Goal: Information Seeking & Learning: Check status

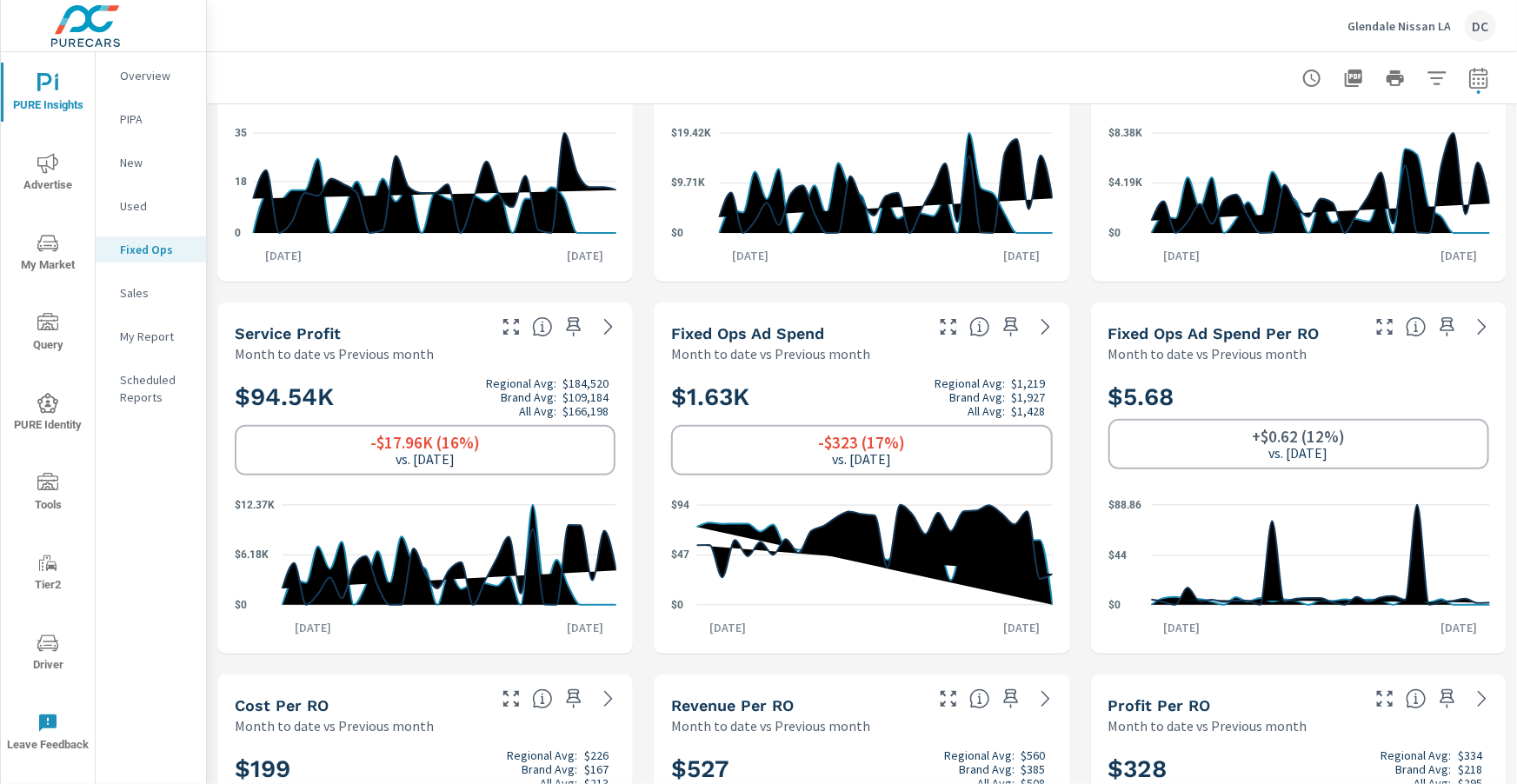
scroll to position [184, 0]
click at [47, 161] on icon "nav menu" at bounding box center [48, 163] width 21 height 20
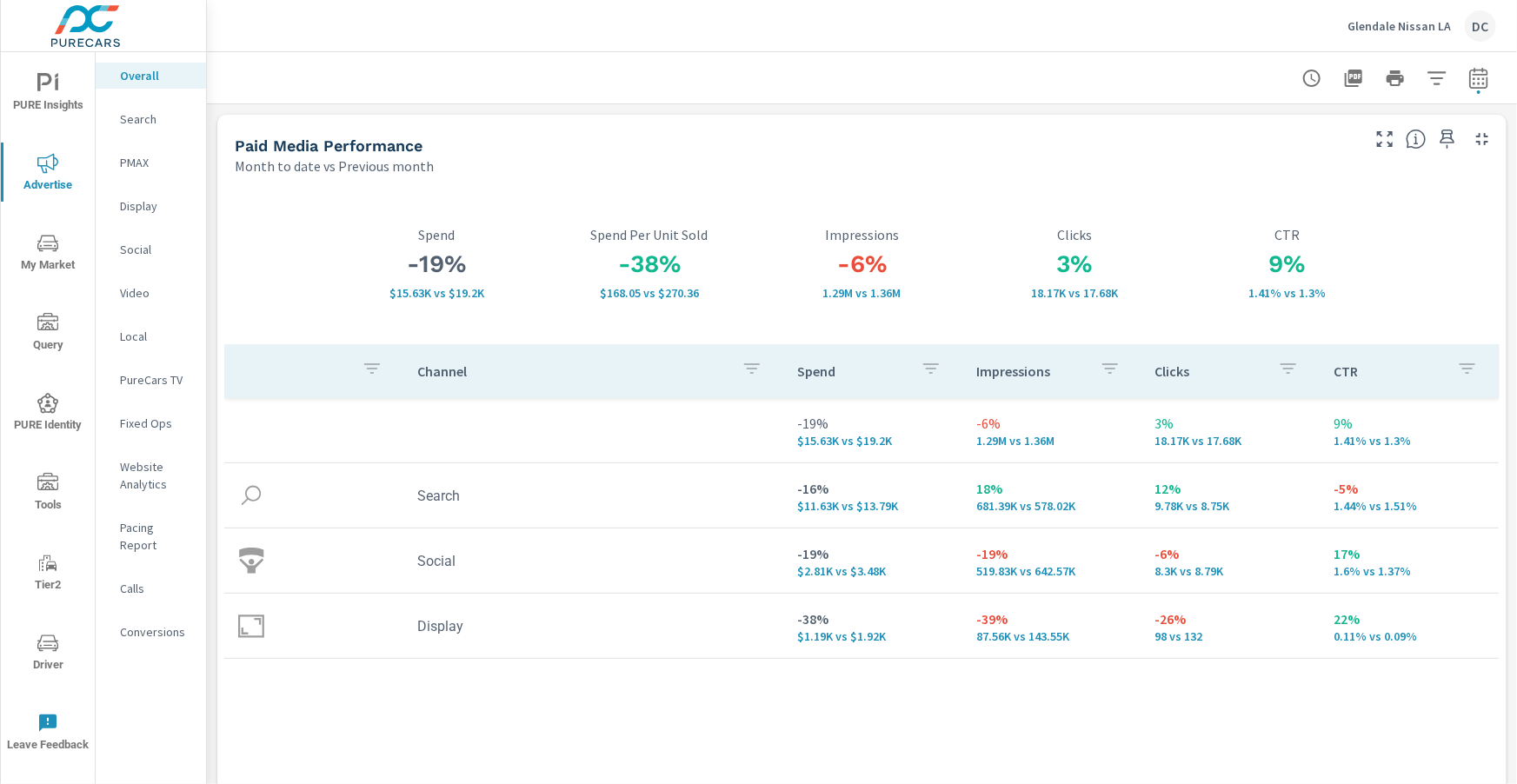
click at [144, 252] on p "Social" at bounding box center [156, 250] width 72 height 18
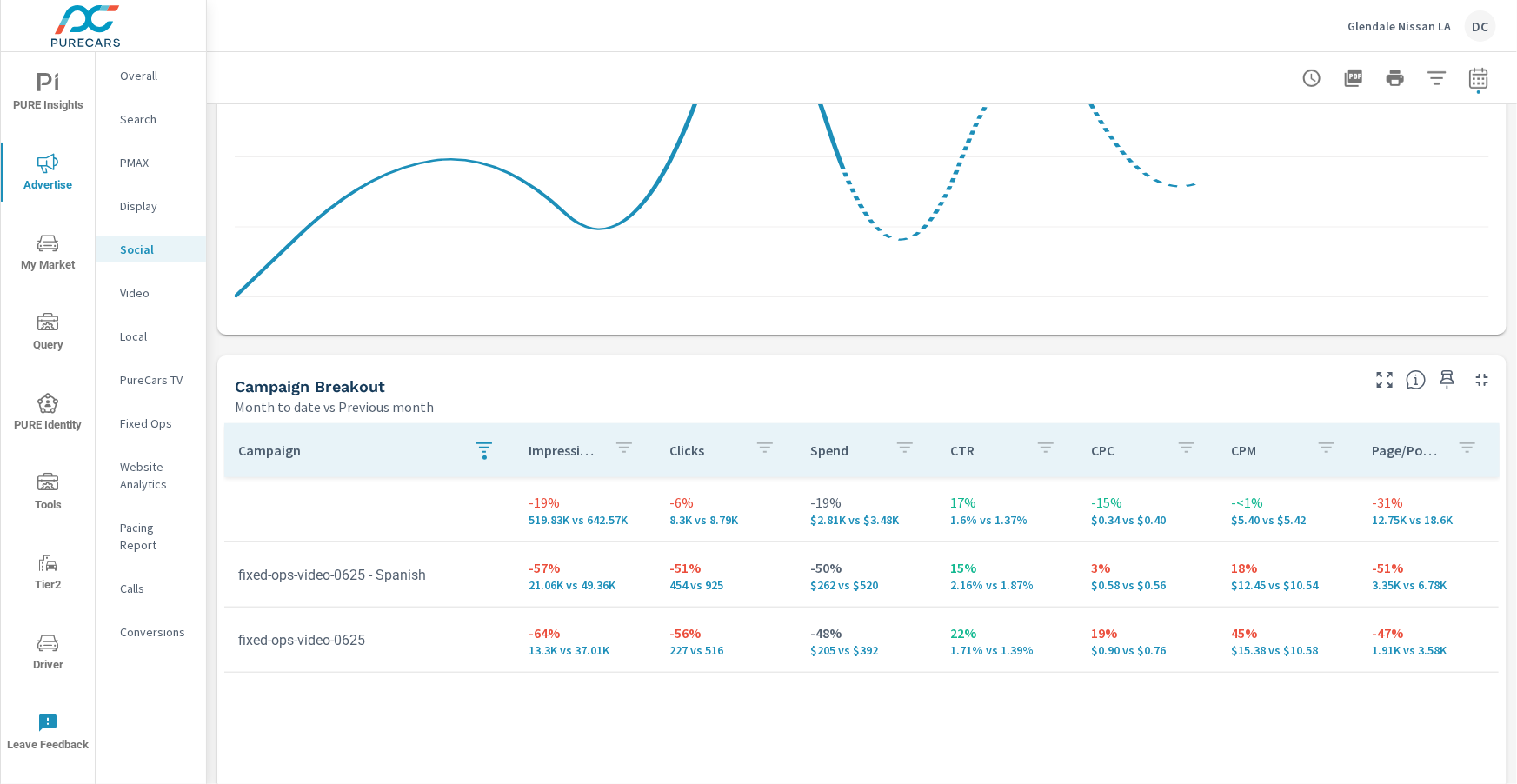
scroll to position [527, 0]
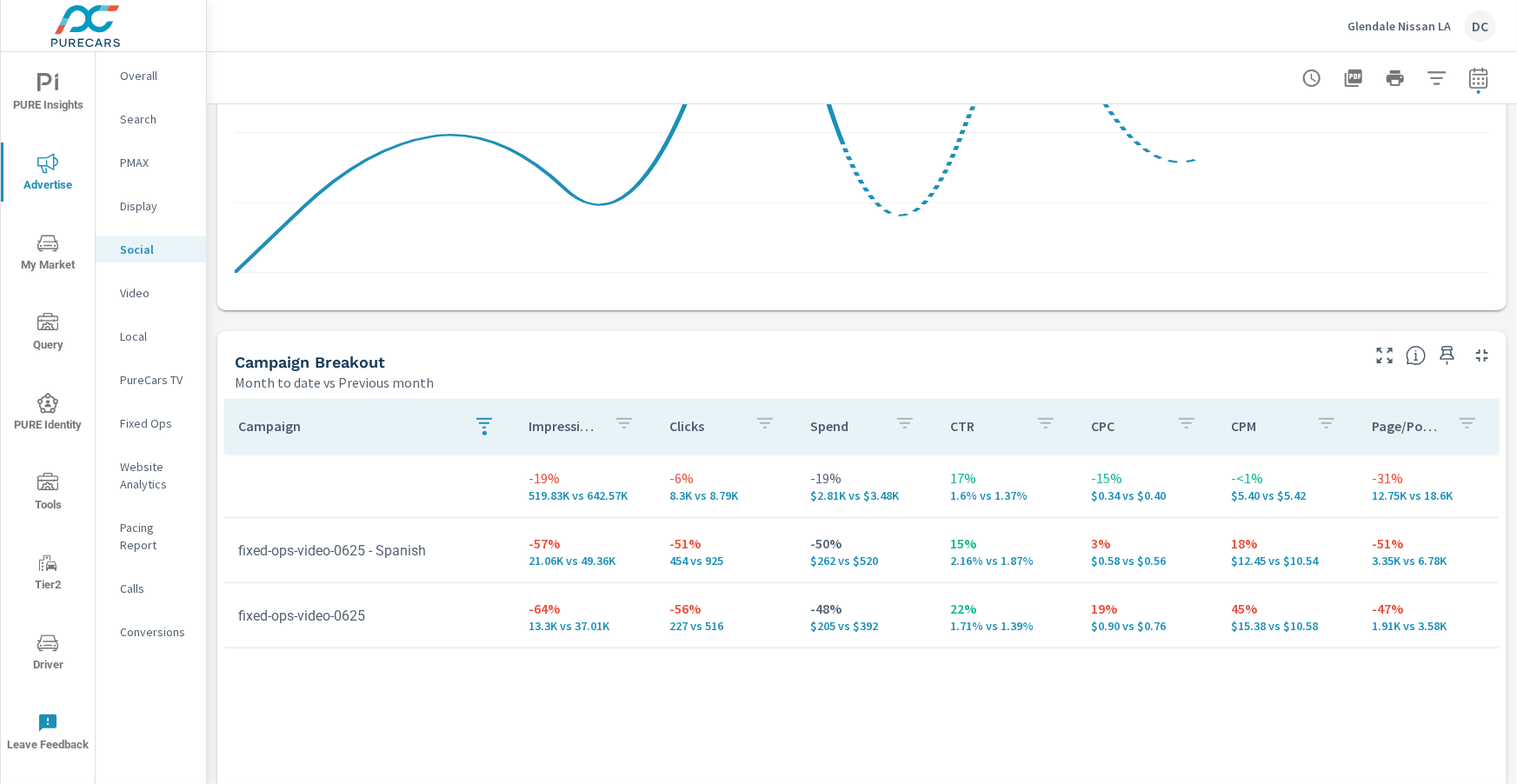
click at [482, 416] on icon "button" at bounding box center [484, 423] width 21 height 21
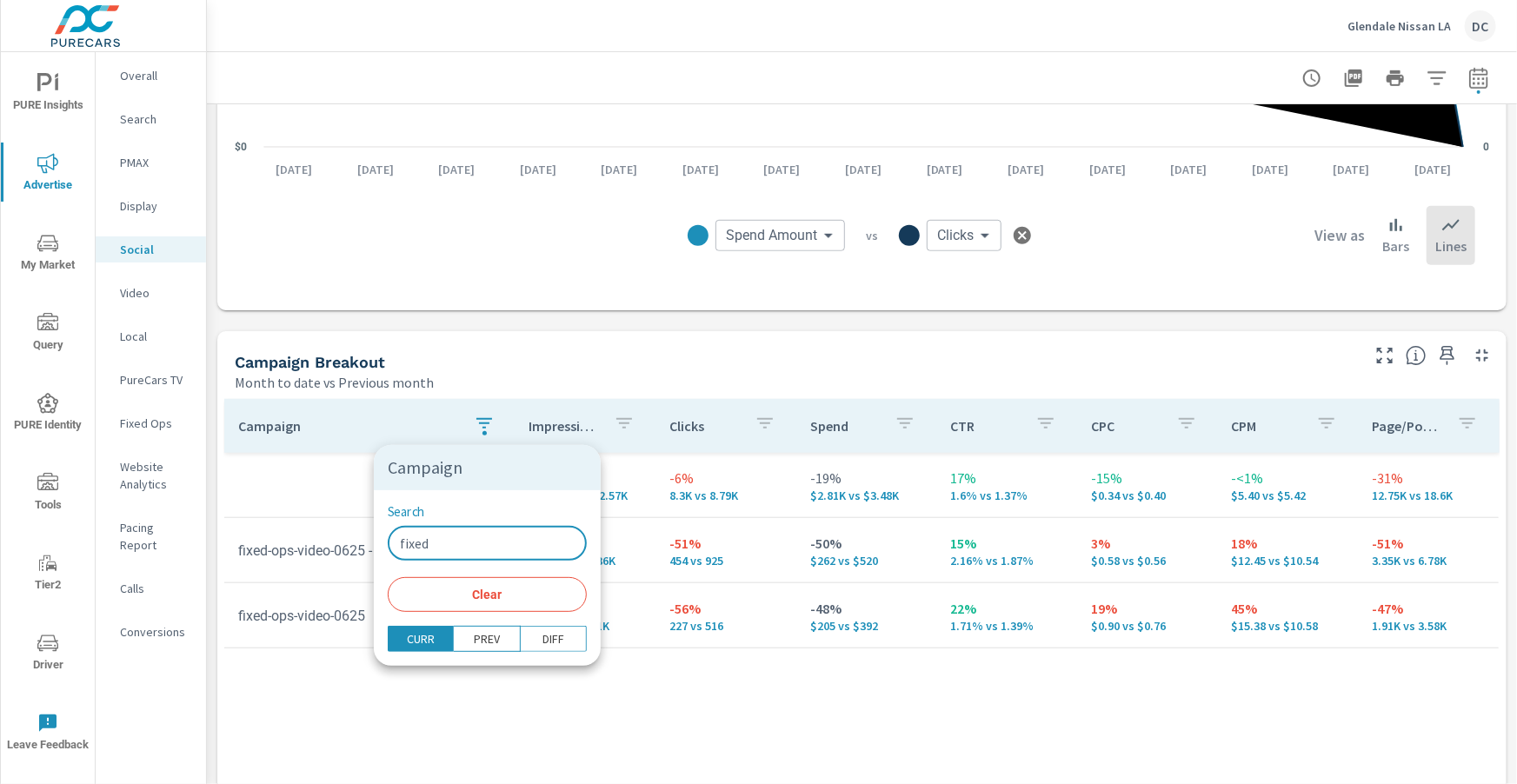
click at [461, 540] on input "fixed" at bounding box center [487, 543] width 199 height 35
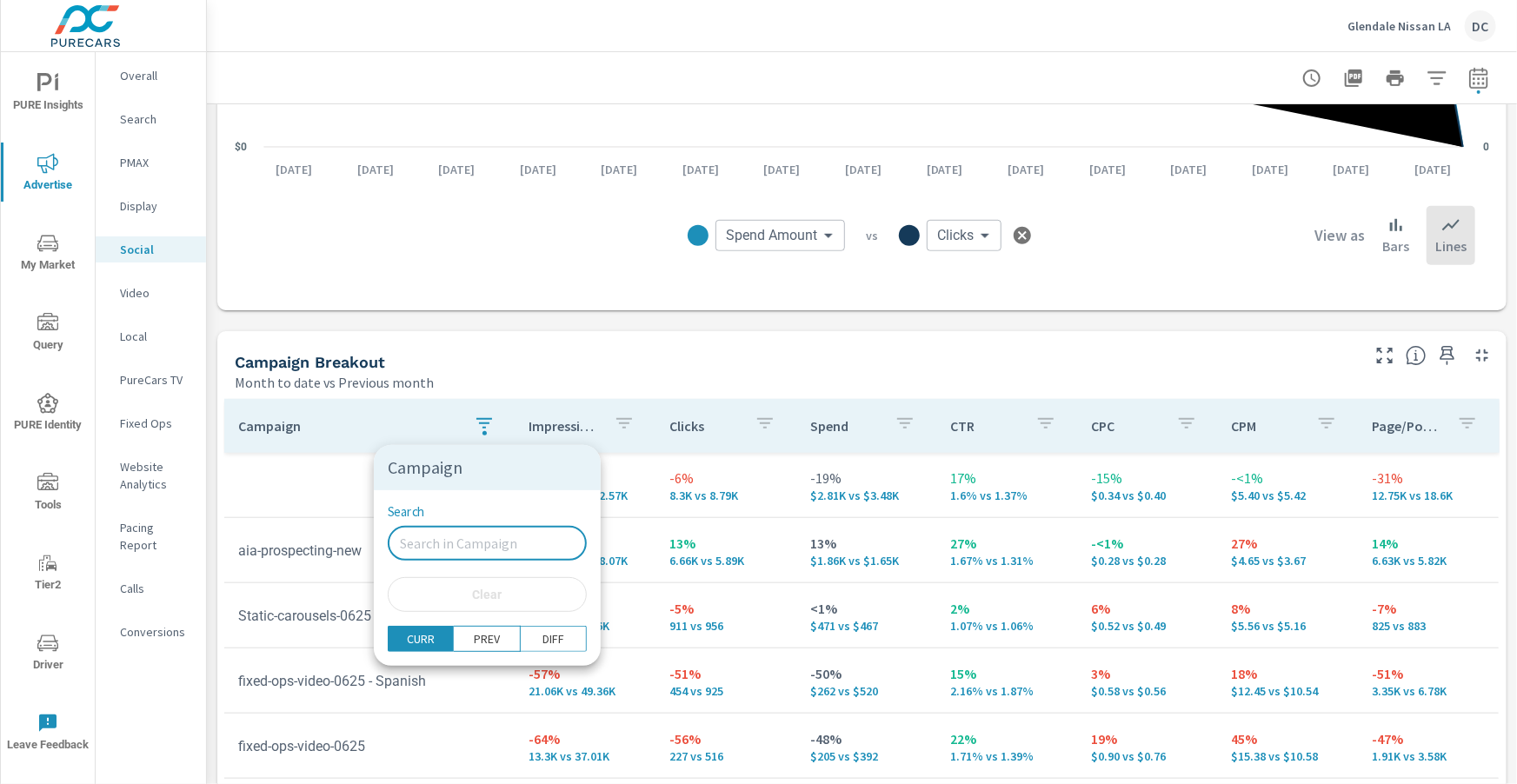
click at [747, 377] on div at bounding box center [758, 392] width 1517 height 784
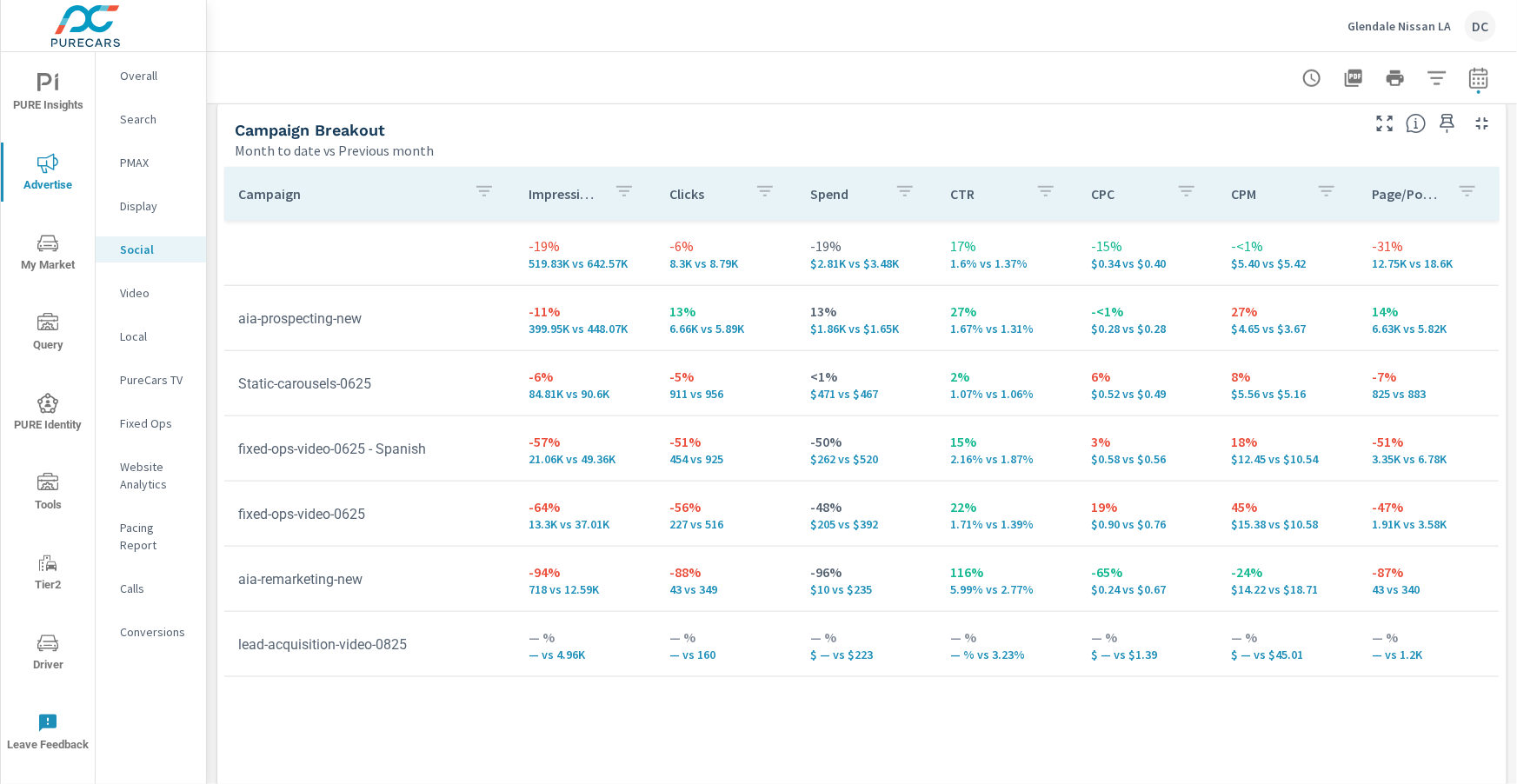
scroll to position [808, 0]
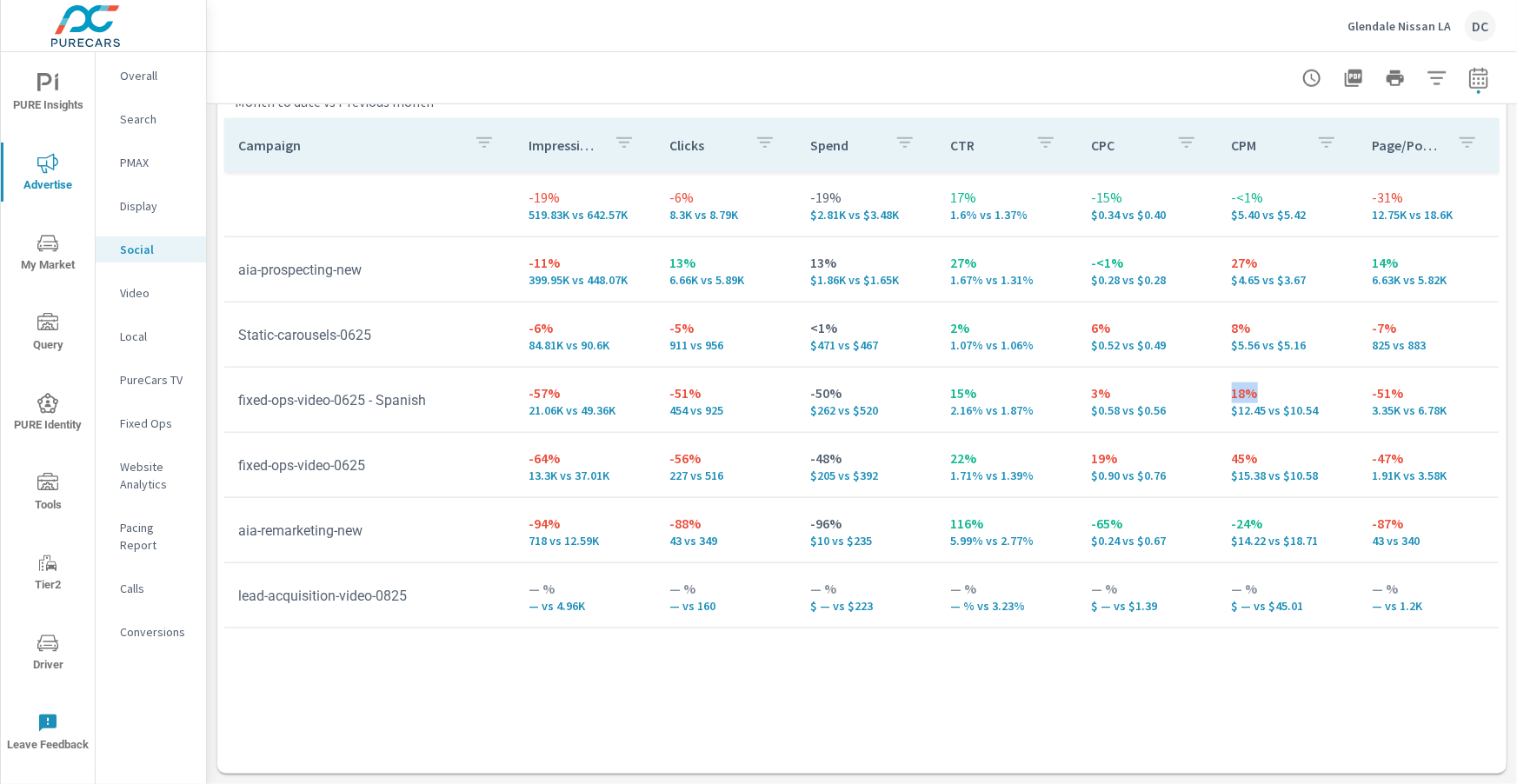
drag, startPoint x: 1222, startPoint y: 386, endPoint x: 1281, endPoint y: 390, distance: 59.1
click at [1281, 390] on td "18% $12.45 vs $10.54" at bounding box center [1289, 399] width 141 height 62
drag, startPoint x: 1322, startPoint y: 408, endPoint x: 1291, endPoint y: 414, distance: 31.6
click at [1291, 414] on p "$12.45 vs $10.54" at bounding box center [1288, 410] width 113 height 14
drag, startPoint x: 1267, startPoint y: 410, endPoint x: 1294, endPoint y: 453, distance: 50.8
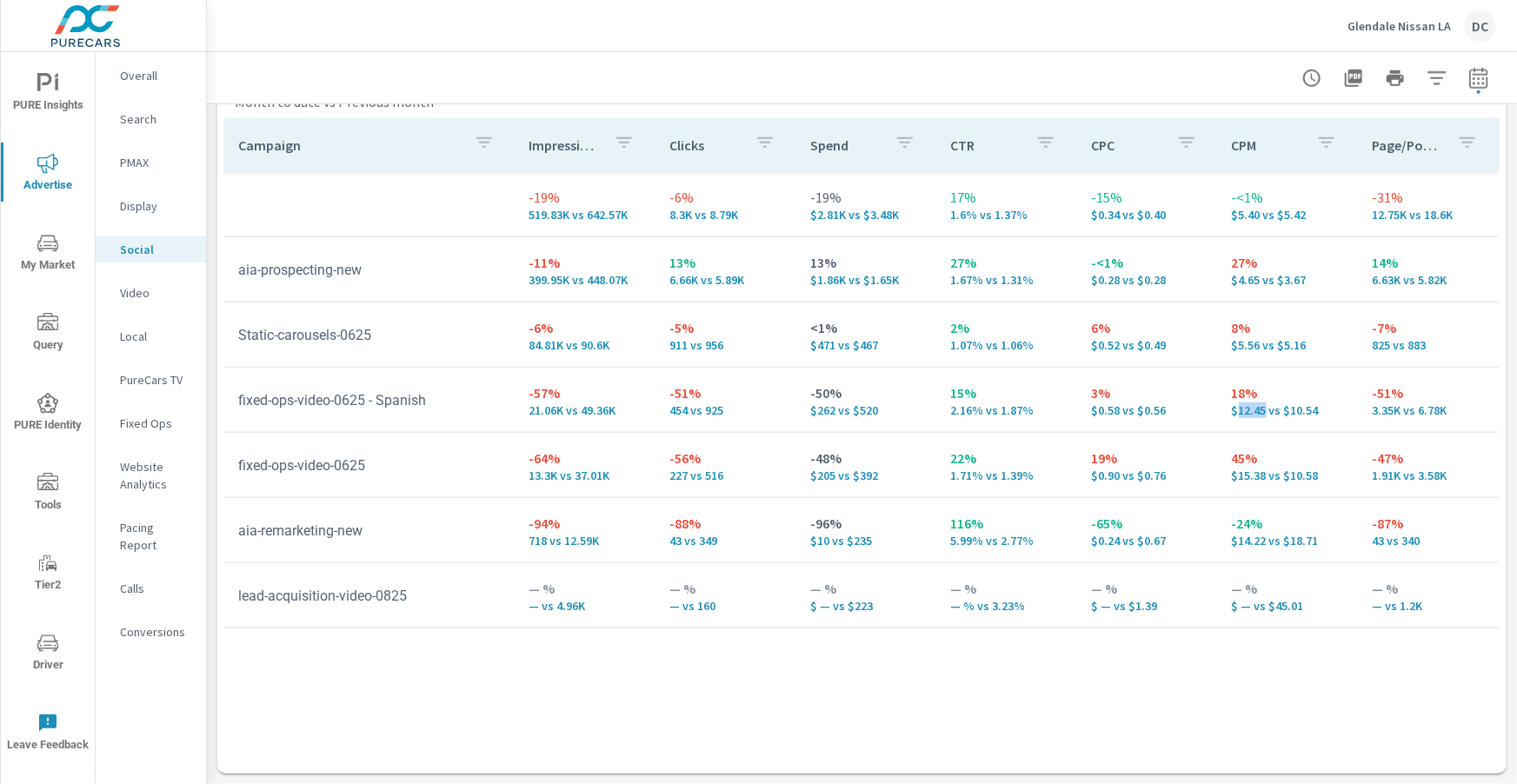
click at [1236, 413] on p "$12.45 vs $10.54" at bounding box center [1288, 410] width 113 height 14
drag, startPoint x: 1321, startPoint y: 474, endPoint x: 1285, endPoint y: 477, distance: 36.1
click at [1285, 477] on p "$15.38 vs $10.58" at bounding box center [1288, 475] width 113 height 14
drag, startPoint x: 1268, startPoint y: 476, endPoint x: 1208, endPoint y: 472, distance: 60.1
click at [1208, 472] on tr "fixed-ops-video-0625 -64% 13.3K vs 37.01K -56% 227 vs 516 -48% $205 vs $392 22%…" at bounding box center [862, 465] width 1275 height 65
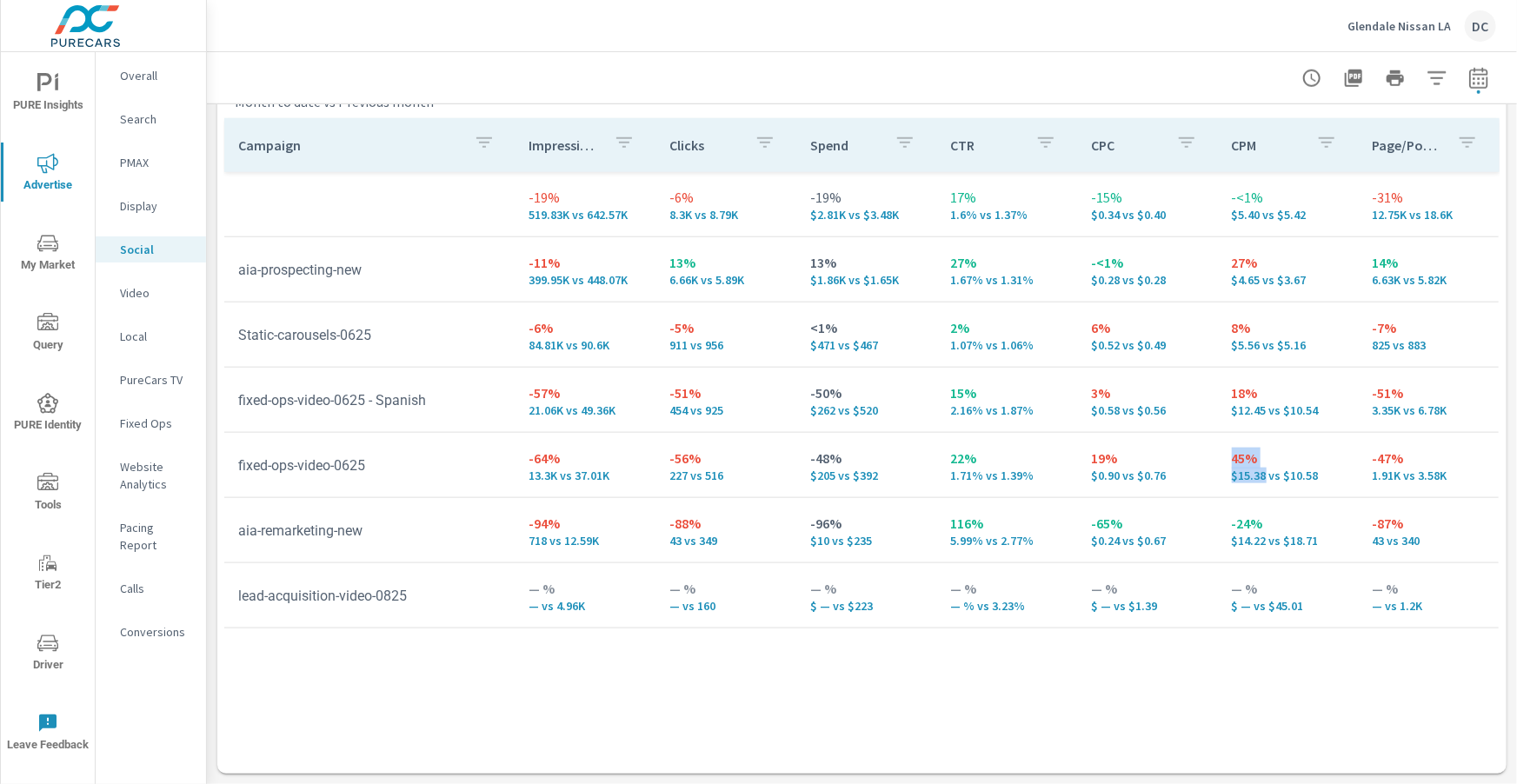
click at [1212, 470] on td "19% $0.90 vs $0.76" at bounding box center [1148, 465] width 141 height 62
drag, startPoint x: 851, startPoint y: 413, endPoint x: 883, endPoint y: 414, distance: 32.0
click at [883, 414] on p "$262 vs $520" at bounding box center [866, 410] width 113 height 14
drag, startPoint x: 849, startPoint y: 476, endPoint x: 890, endPoint y: 478, distance: 41.0
click at [890, 478] on p "$205 vs $392" at bounding box center [866, 475] width 113 height 14
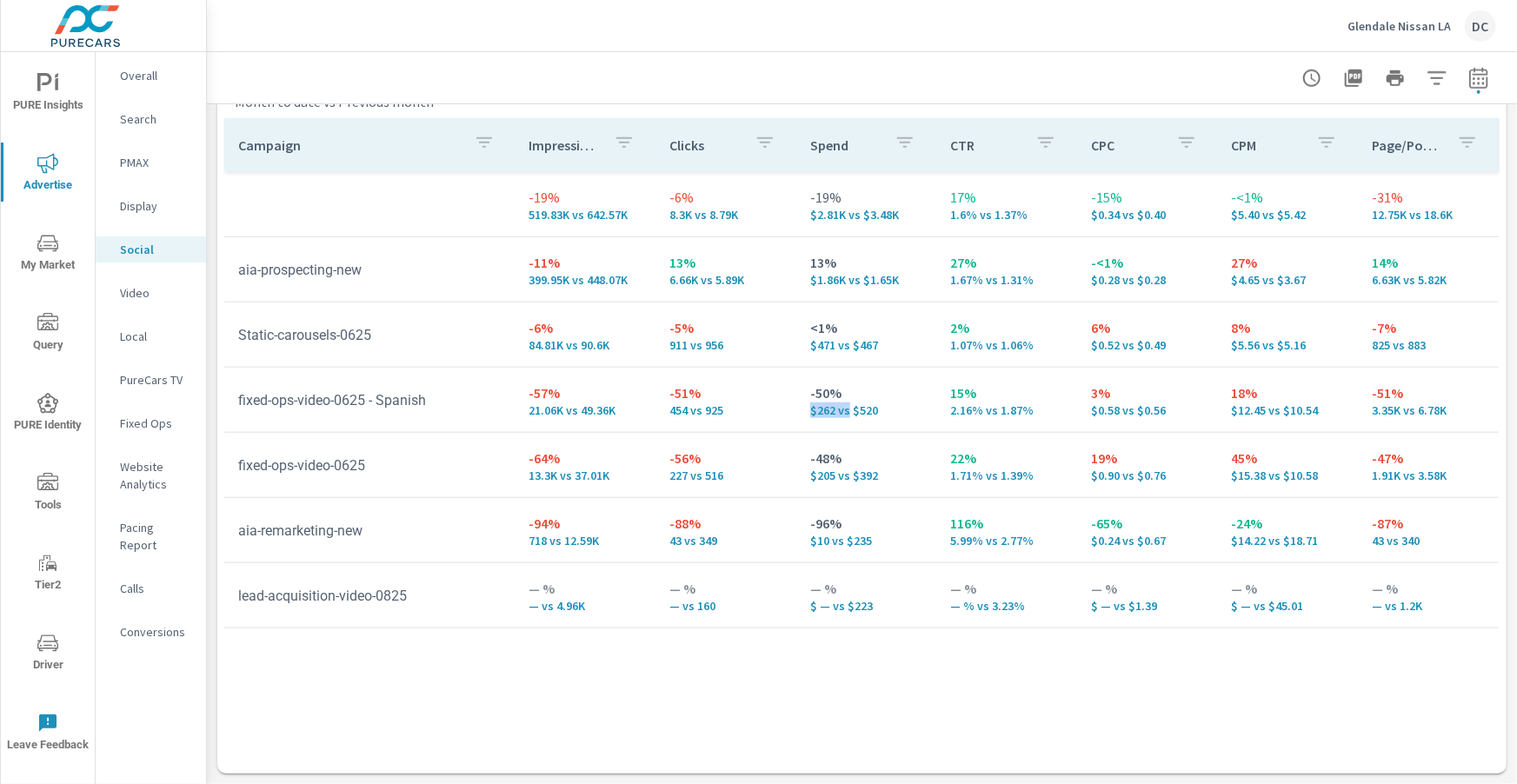
drag, startPoint x: 807, startPoint y: 410, endPoint x: 827, endPoint y: 433, distance: 30.5
click at [846, 414] on td "-50% $262 vs $520" at bounding box center [867, 399] width 141 height 62
click at [44, 487] on icon "nav menu" at bounding box center [48, 483] width 21 height 21
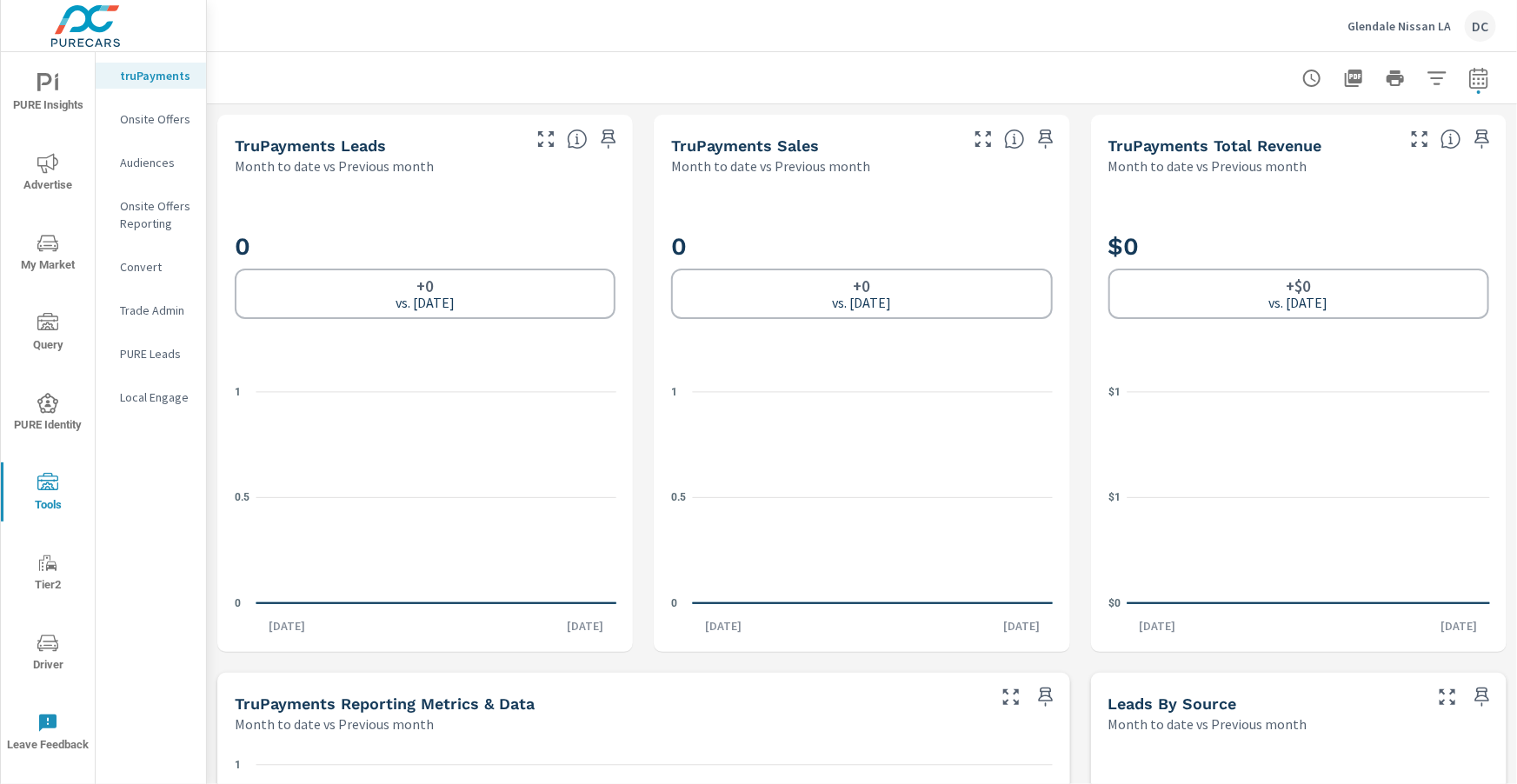
click at [52, 648] on icon "nav menu" at bounding box center [48, 642] width 21 height 17
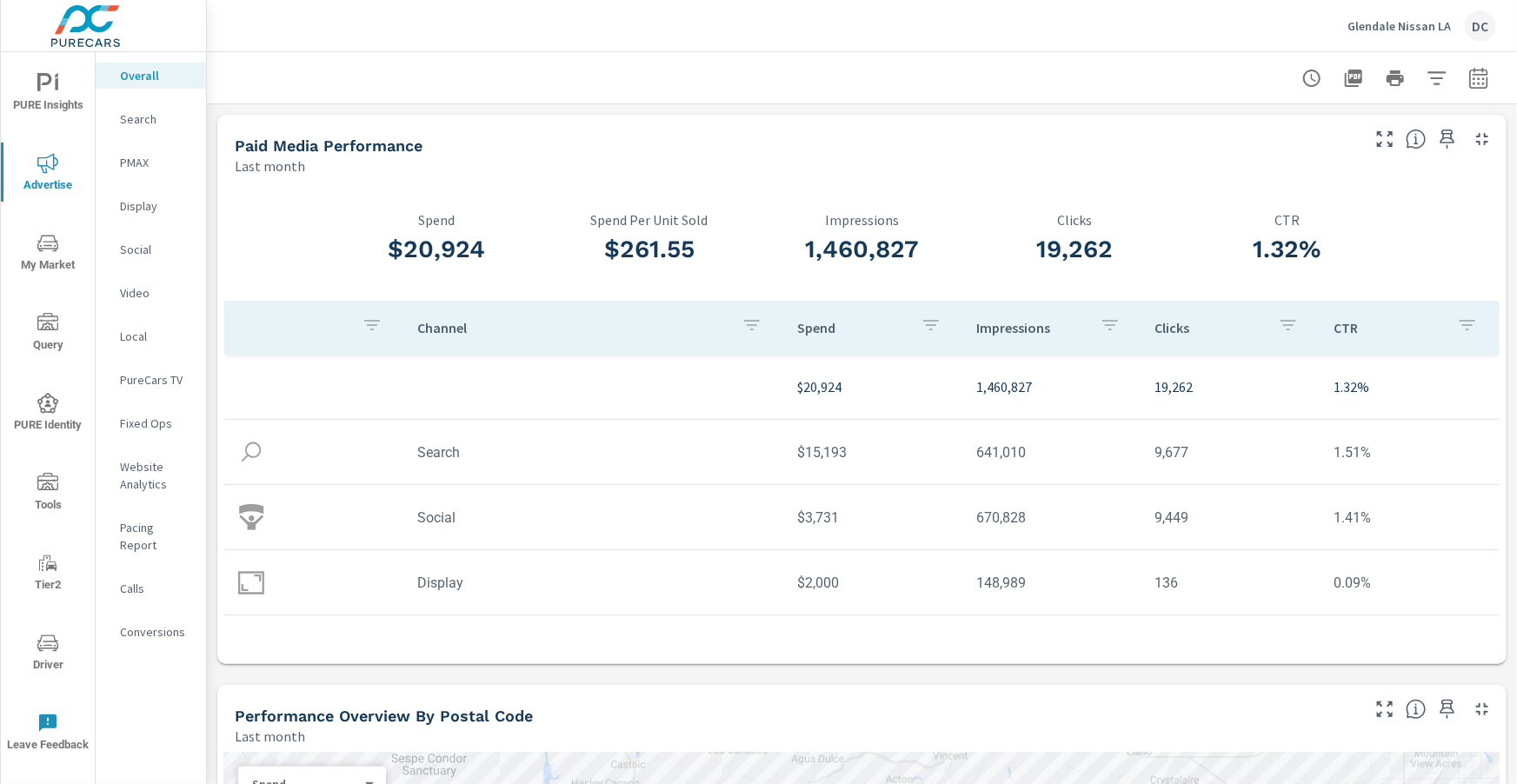
click at [135, 253] on p "Social" at bounding box center [156, 250] width 72 height 18
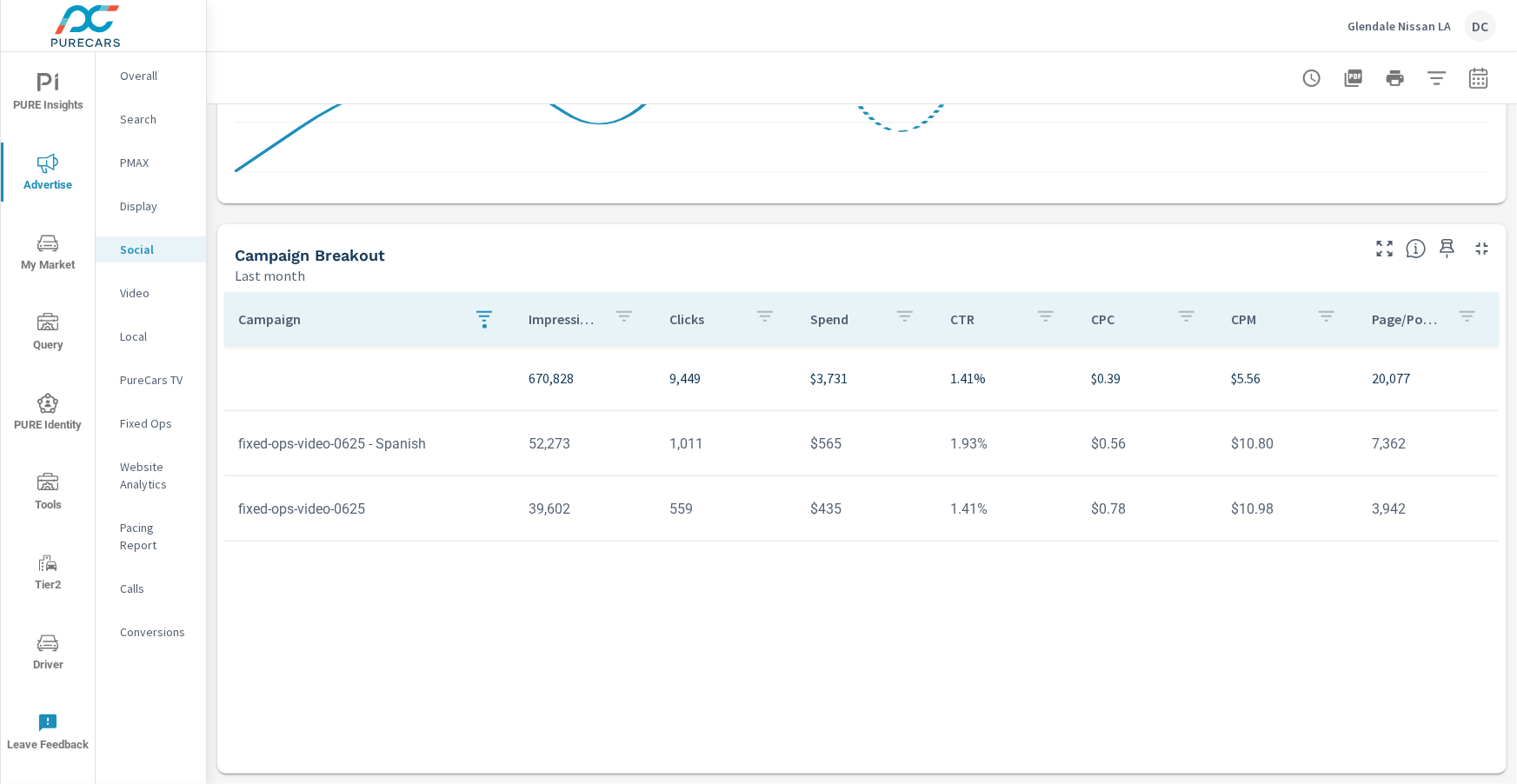
scroll to position [455, 0]
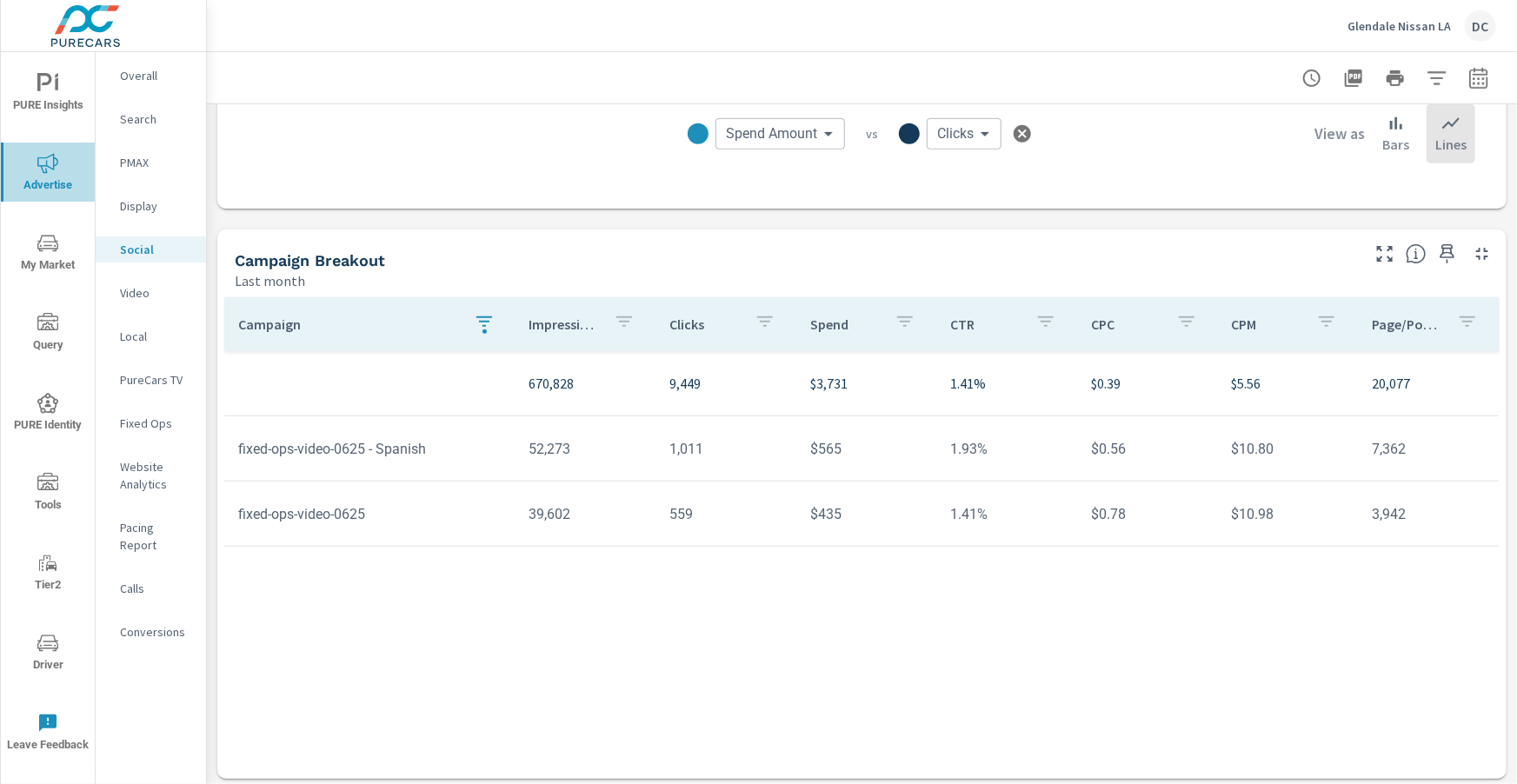
drag, startPoint x: 46, startPoint y: 168, endPoint x: 101, endPoint y: 167, distance: 55.0
click at [46, 168] on icon "nav menu" at bounding box center [48, 163] width 21 height 20
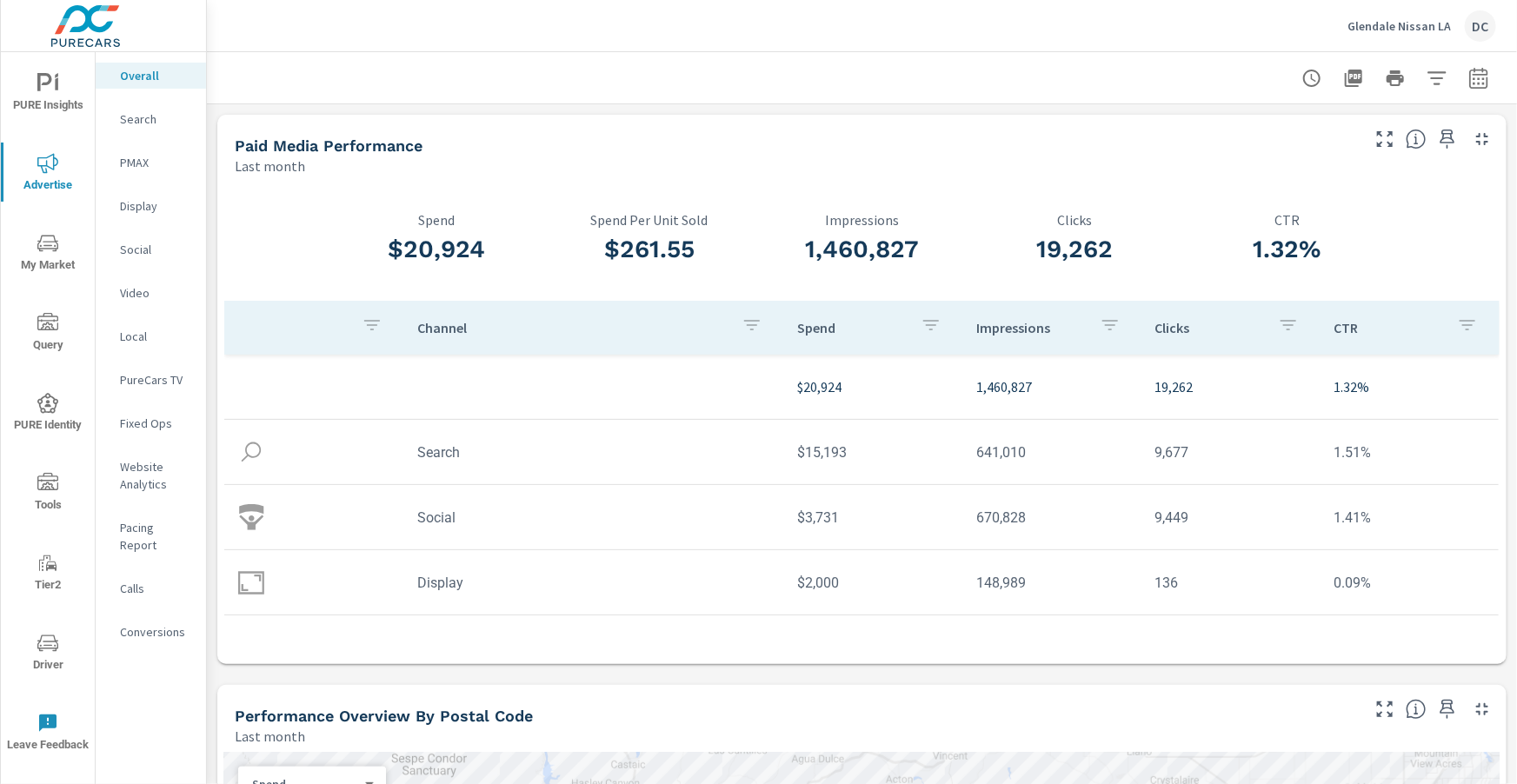
click at [140, 122] on p "Search" at bounding box center [156, 119] width 72 height 18
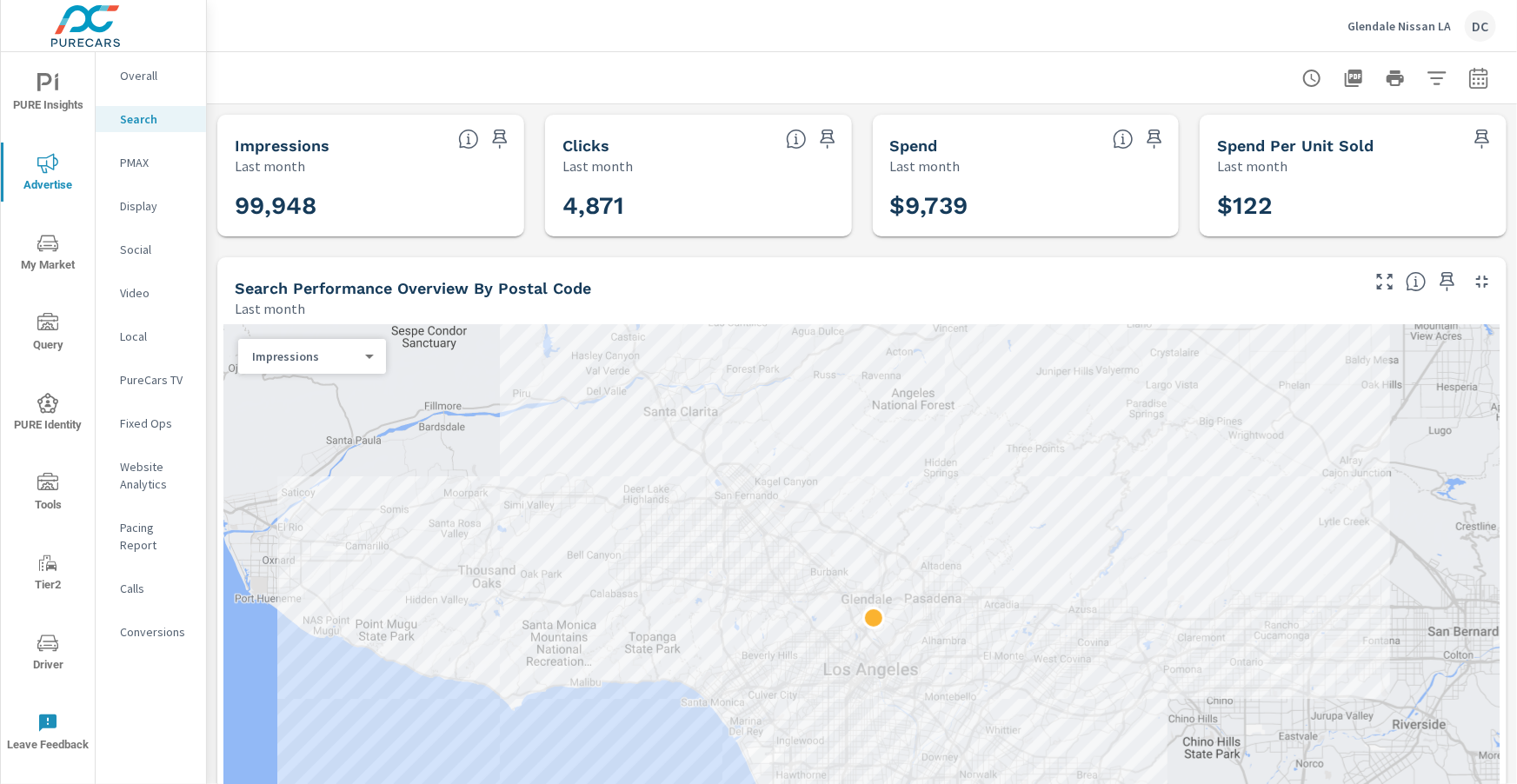
scroll to position [6, 0]
